Goal: Task Accomplishment & Management: Use online tool/utility

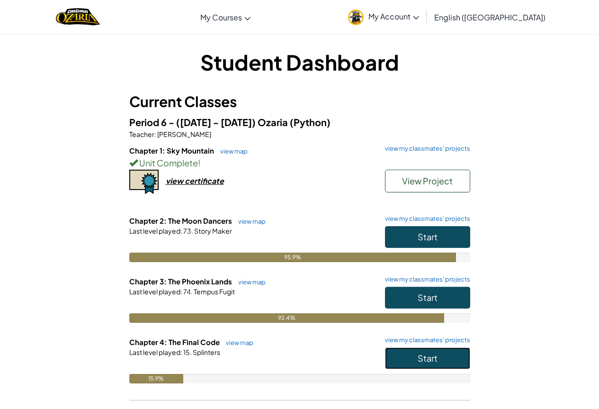
click at [429, 361] on span "Start" at bounding box center [428, 357] width 20 height 11
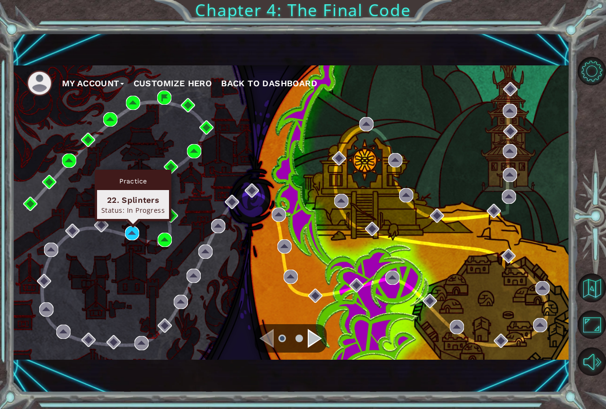
click at [133, 221] on div "Practice 22. Splinters Status: In Progress" at bounding box center [133, 196] width 77 height 52
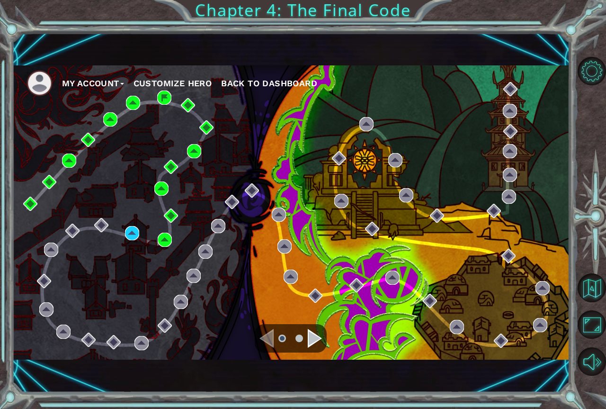
drag, startPoint x: 121, startPoint y: 228, endPoint x: 134, endPoint y: 228, distance: 13.3
click at [124, 224] on div "My Account Customize Hero Back to Dashboard" at bounding box center [291, 212] width 558 height 294
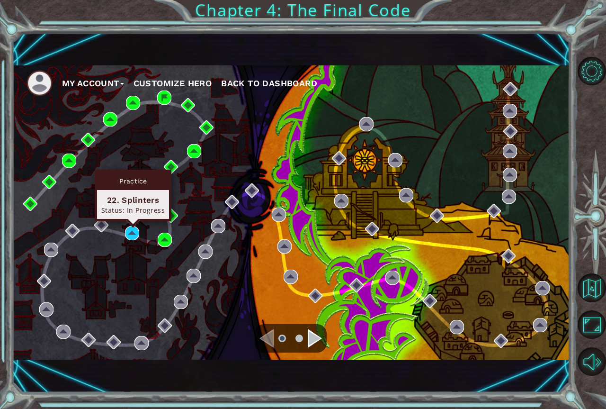
click at [125, 217] on div "My Account Customize Hero Back to Dashboard" at bounding box center [291, 212] width 558 height 294
click at [133, 232] on img at bounding box center [132, 233] width 14 height 14
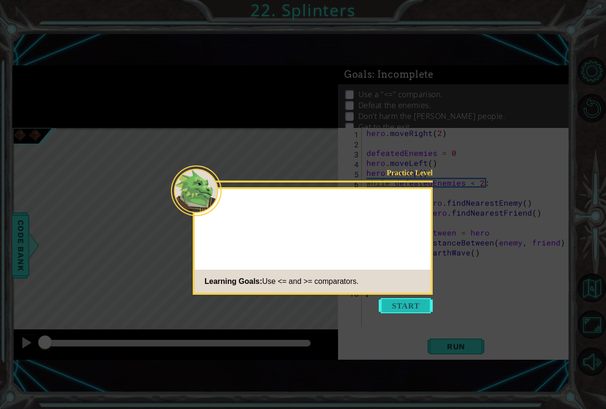
click at [403, 299] on button "Start" at bounding box center [406, 305] width 54 height 15
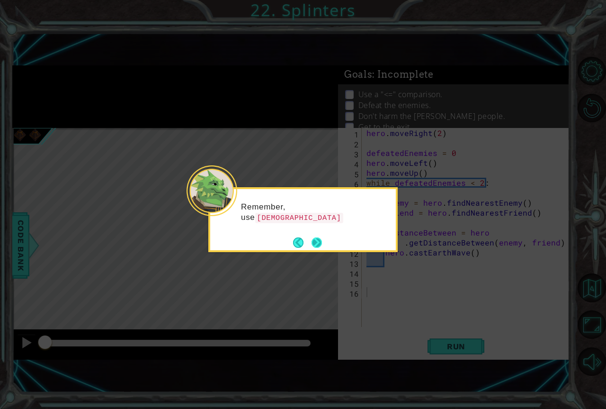
click at [312, 240] on button "Next" at bounding box center [317, 242] width 10 height 10
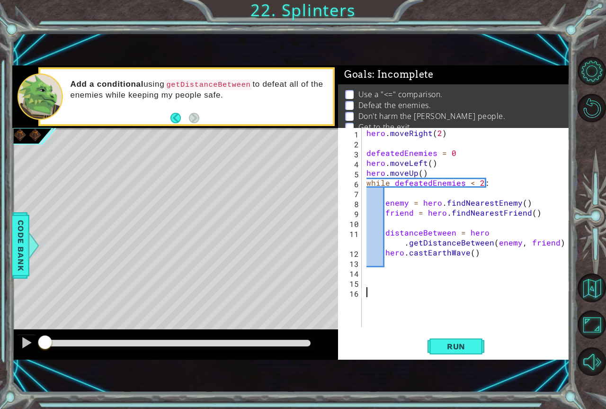
click at [493, 371] on div "1 ההההההההההההההההההההההההההההההההההההההההההההההההההההההההההההההההההההההההההההה…" at bounding box center [291, 212] width 558 height 359
click at [491, 337] on div "Run" at bounding box center [456, 346] width 232 height 23
click at [428, 365] on div "1 ההההההההההההההההההההההההההההההההההההההההההההההההההההההההההההההההההההההההההההה…" at bounding box center [291, 212] width 558 height 359
click at [448, 359] on div "1 2 3 4 5 6 7 8 9 10 11 12 13 14 15 16 hero . moveRight ( 2 ) defeatedEnemies =…" at bounding box center [454, 244] width 232 height 232
drag, startPoint x: 424, startPoint y: 372, endPoint x: 464, endPoint y: 366, distance: 40.2
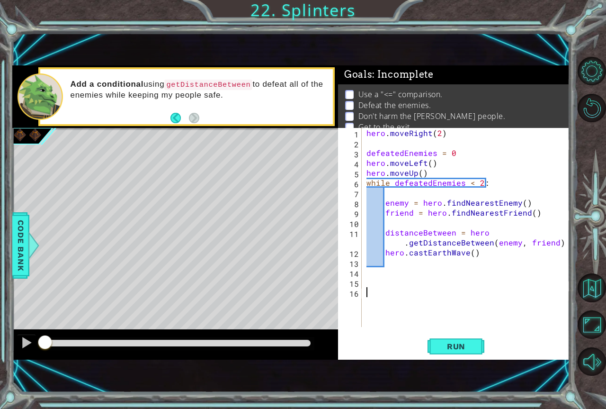
click at [429, 373] on div "1 ההההההההההההההההההההההההההההההההההההההההההההההההההההההההההההההההההההההההההההה…" at bounding box center [291, 212] width 558 height 359
click at [464, 366] on div "1 ההההההההההההההההההההההההההההההההההההההההההההההההההההההההההההההההההההההההההההה…" at bounding box center [291, 212] width 558 height 359
drag, startPoint x: 474, startPoint y: 358, endPoint x: 451, endPoint y: 343, distance: 27.7
click at [473, 357] on div "1 2 3 4 5 6 7 8 9 10 11 12 13 14 15 16 hero . moveRight ( 2 ) defeatedEnemies =…" at bounding box center [454, 244] width 232 height 232
click at [451, 343] on span "Run" at bounding box center [456, 345] width 37 height 9
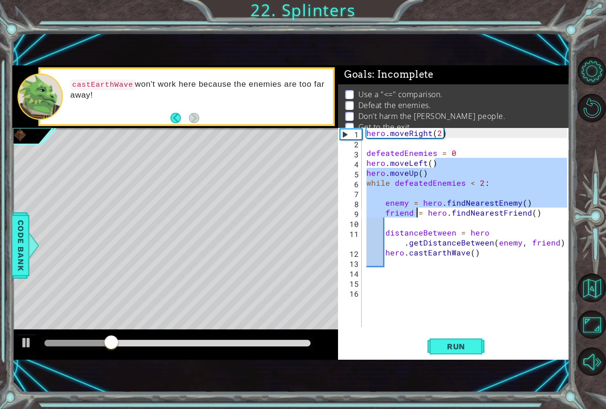
drag, startPoint x: 438, startPoint y: 166, endPoint x: 441, endPoint y: 198, distance: 32.3
click at [441, 198] on div "hero . moveRight ( 2 ) defeatedEnemies = 0 hero . moveLeft ( ) hero . moveUp ( …" at bounding box center [468, 237] width 207 height 219
click at [461, 183] on div "hero . moveRight ( 2 ) defeatedEnemies = 0 hero . moveLeft ( ) hero . moveUp ( …" at bounding box center [468, 237] width 207 height 219
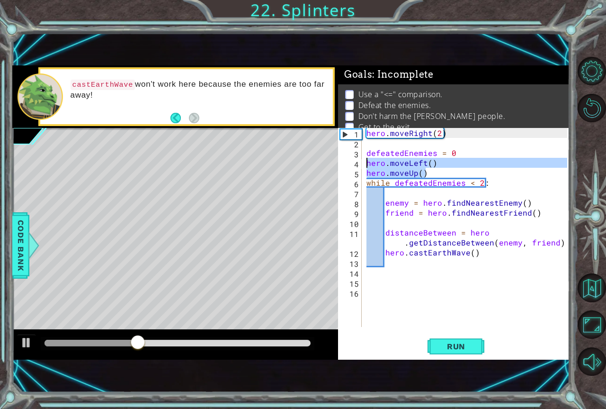
drag, startPoint x: 434, startPoint y: 171, endPoint x: 339, endPoint y: 162, distance: 95.6
click at [339, 162] on div "while defeatedEnemies < 2: 1 2 3 4 5 6 7 8 9 10 11 12 13 14 15 16 hero . moveRi…" at bounding box center [452, 227] width 229 height 199
type textarea "hero.moveLeft() hero.moveUp()"
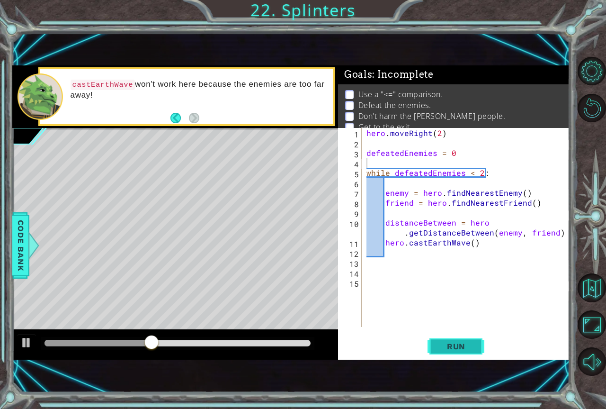
click at [465, 345] on span "Run" at bounding box center [456, 345] width 37 height 9
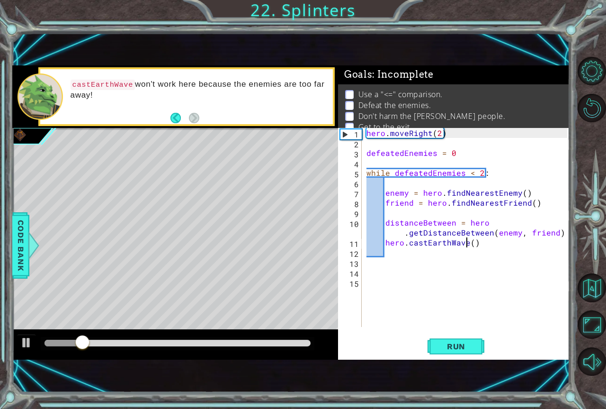
click at [464, 243] on div "hero . moveRight ( 2 ) defeatedEnemies = 0 while defeatedEnemies < 2 : enemy = …" at bounding box center [468, 237] width 207 height 219
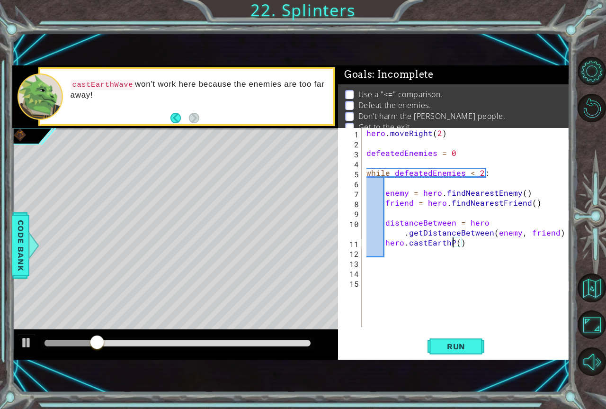
scroll to position [0, 6]
click at [457, 336] on button "Run" at bounding box center [456, 346] width 57 height 23
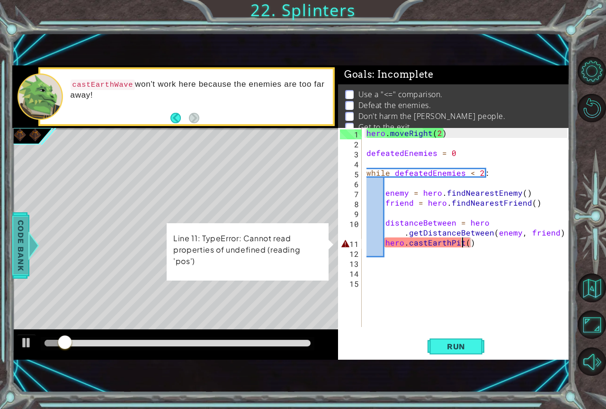
click at [25, 269] on div "methods hero moveUp() moveDown() moveLeft() moveRight() sneakUp() sneakDown() s…" at bounding box center [291, 212] width 558 height 294
click at [25, 269] on span "Code Bank" at bounding box center [20, 245] width 15 height 58
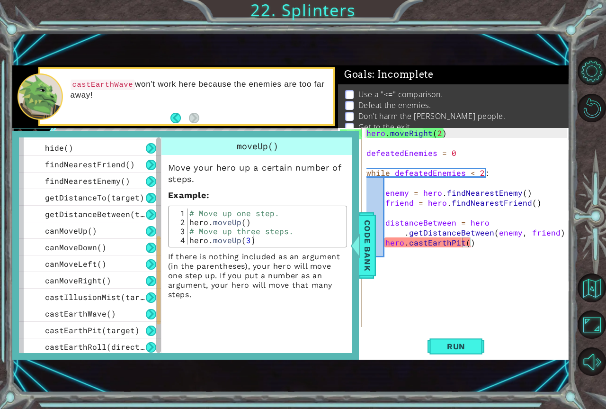
scroll to position [284, 0]
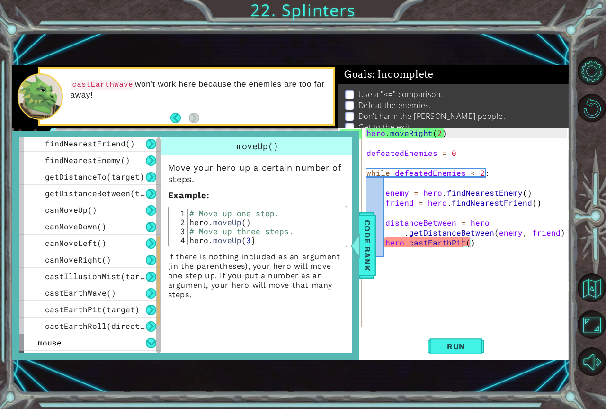
click at [463, 244] on div "hero . moveRight ( 2 ) defeatedEnemies = 0 while defeatedEnemies < 2 : enemy = …" at bounding box center [468, 237] width 207 height 219
click at [467, 242] on div "hero . moveRight ( 2 ) defeatedEnemies = 0 while defeatedEnemies < 2 : enemy = …" at bounding box center [468, 237] width 207 height 219
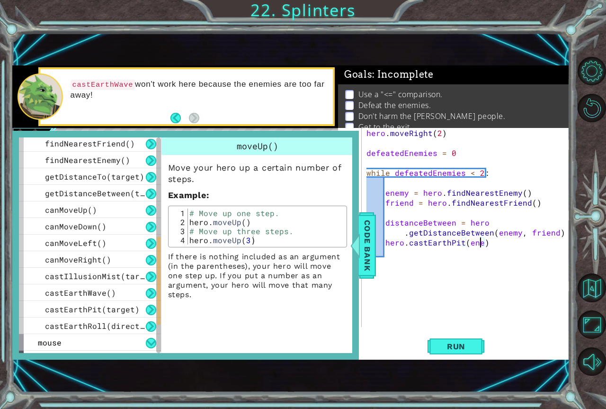
scroll to position [0, 7]
type textarea "hero.castEarthPit(enemy)"
click at [462, 332] on div "hero.castEarthPit(enemy) 1 2 3 4 5 6 7 8 9 10 11 12 13 14 15 hero . moveRight (…" at bounding box center [454, 244] width 232 height 232
click at [453, 339] on button "Run" at bounding box center [456, 346] width 57 height 23
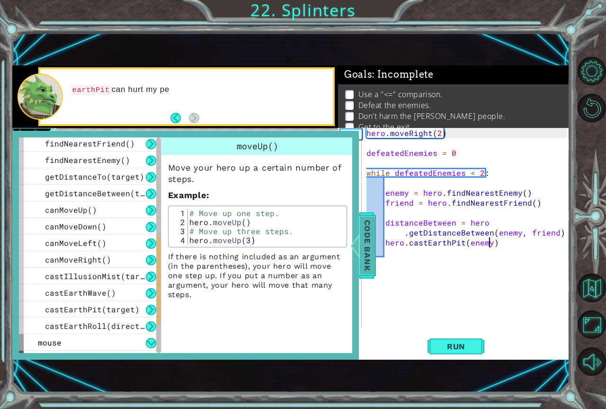
click at [364, 248] on span "Code Bank" at bounding box center [367, 245] width 15 height 58
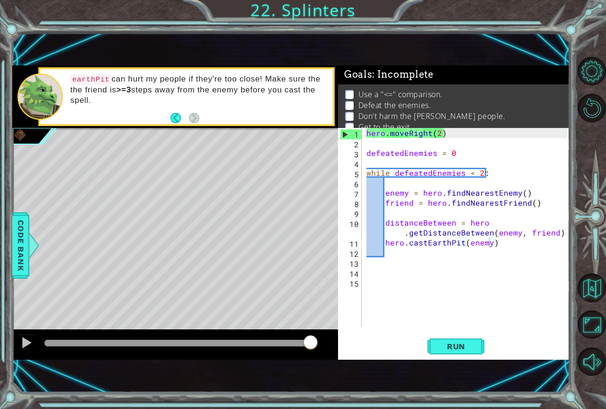
drag, startPoint x: 420, startPoint y: 353, endPoint x: 469, endPoint y: 324, distance: 57.7
click at [463, 329] on div "hero.castEarthPit(enemy) 1 2 3 4 5 6 7 8 9 10 11 12 13 14 15 hero . moveRight (…" at bounding box center [454, 244] width 232 height 232
click at [469, 324] on div "hero . moveRight ( 2 ) defeatedEnemies = 0 while defeatedEnemies < 2 : enemy = …" at bounding box center [468, 237] width 207 height 219
click at [424, 349] on div "Run" at bounding box center [456, 346] width 232 height 23
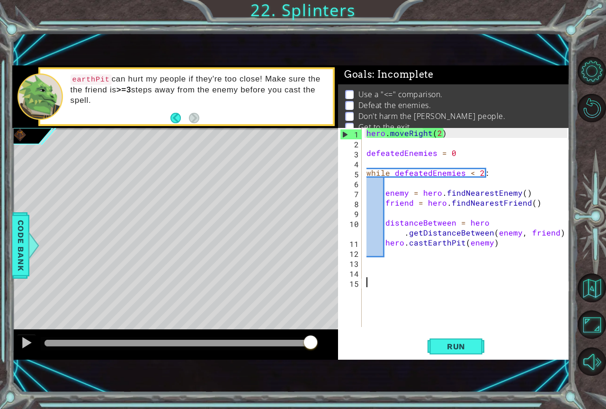
click at [424, 349] on div "Run" at bounding box center [456, 346] width 232 height 23
click at [428, 348] on button "Run" at bounding box center [456, 346] width 57 height 23
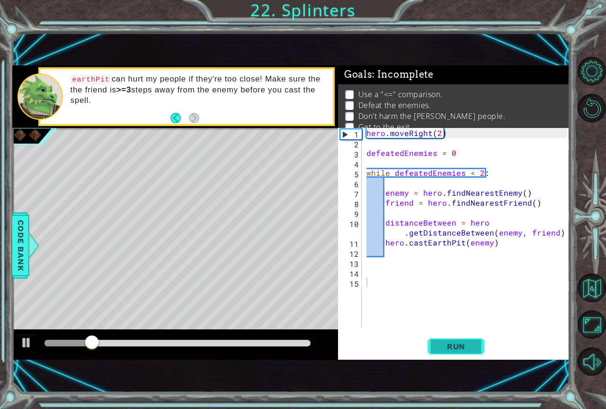
click at [428, 348] on button "Run" at bounding box center [456, 346] width 57 height 23
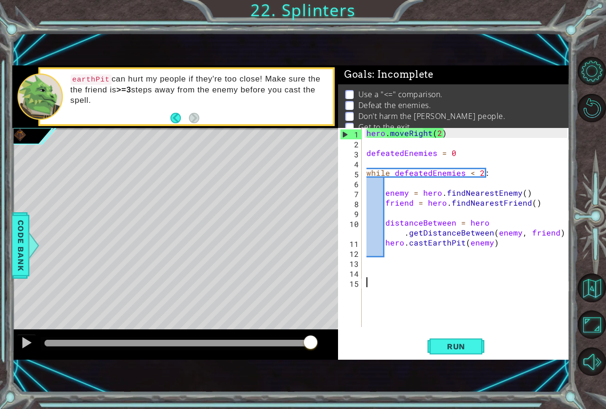
click at [511, 240] on div "hero . moveRight ( 2 ) defeatedEnemies = 0 while defeatedEnemies < 2 : enemy = …" at bounding box center [468, 237] width 207 height 219
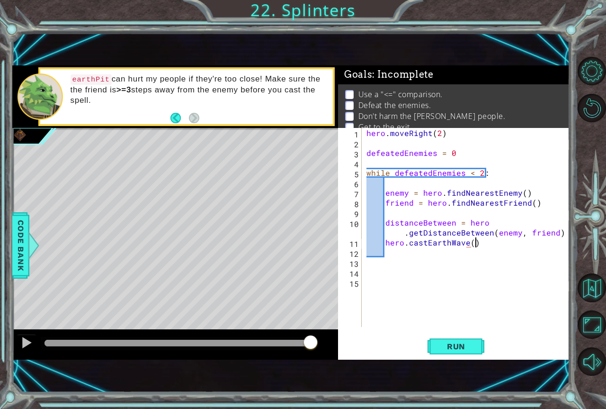
scroll to position [0, 6]
type textarea "hero.castEarthWave()"
click at [459, 349] on span "Run" at bounding box center [456, 345] width 37 height 9
